Goal: Check status

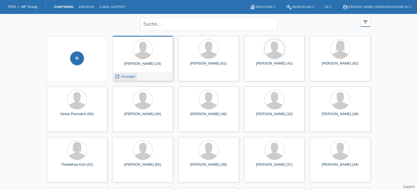
click at [125, 76] on span "Anzeigen" at bounding box center [128, 77] width 15 height 4
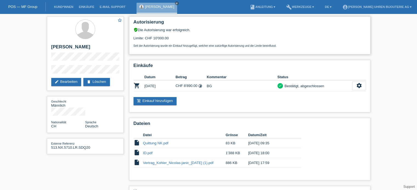
drag, startPoint x: 156, startPoint y: 43, endPoint x: 153, endPoint y: 38, distance: 6.0
click at [153, 38] on div "Limite: CHF 10'000.00 Seit der Autorisierung wurde ein Einkauf hinzugefügt, wel…" at bounding box center [249, 39] width 232 height 15
click at [164, 37] on div "Limite: CHF 10'000.00 Seit der Autorisierung wurde ein Einkauf hinzugefügt, wel…" at bounding box center [249, 39] width 232 height 15
drag, startPoint x: 172, startPoint y: 37, endPoint x: 146, endPoint y: 36, distance: 26.3
click at [146, 36] on div "Limite: CHF 10'000.00 Seit der Autorisierung wurde ein Einkauf hinzugefügt, wel…" at bounding box center [249, 39] width 232 height 15
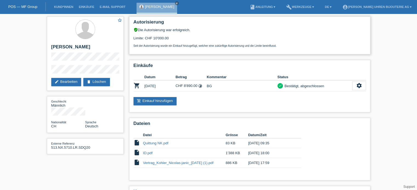
click at [150, 37] on div "Limite: CHF 10'000.00 Seit der Autorisierung wurde ein Einkauf hinzugefügt, wel…" at bounding box center [249, 39] width 232 height 15
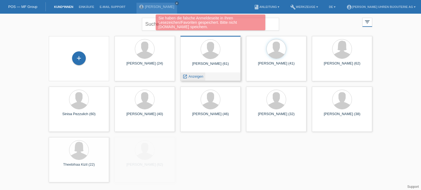
click at [197, 77] on span "Anzeigen" at bounding box center [196, 77] width 15 height 4
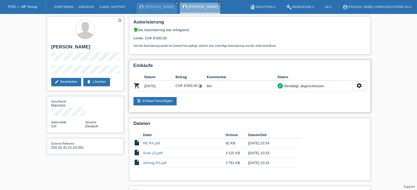
drag, startPoint x: 288, startPoint y: 90, endPoint x: 313, endPoint y: 83, distance: 25.9
click at [312, 83] on td "check Bestätigt, abgeschlossen" at bounding box center [314, 86] width 75 height 11
